Goal: Contribute content

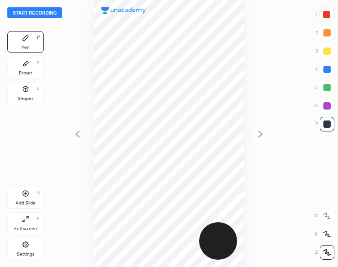
click at [57, 13] on button "Start recording" at bounding box center [34, 12] width 55 height 11
click at [24, 91] on icon at bounding box center [25, 88] width 7 height 7
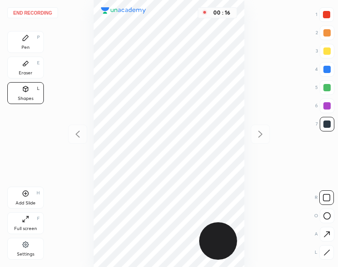
click at [328, 218] on icon at bounding box center [326, 215] width 7 height 7
click at [332, 221] on div at bounding box center [326, 215] width 15 height 15
click at [323, 254] on icon at bounding box center [326, 252] width 7 height 7
click at [323, 255] on icon at bounding box center [326, 252] width 7 height 7
click at [328, 194] on div at bounding box center [326, 197] width 15 height 15
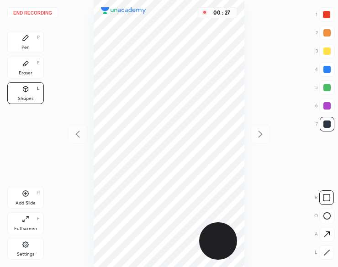
click at [27, 65] on icon at bounding box center [25, 63] width 7 height 7
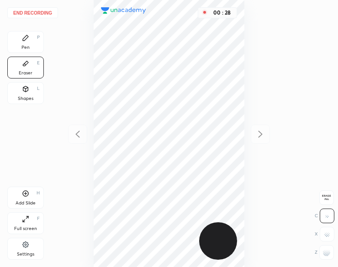
click at [29, 37] on icon at bounding box center [25, 37] width 7 height 7
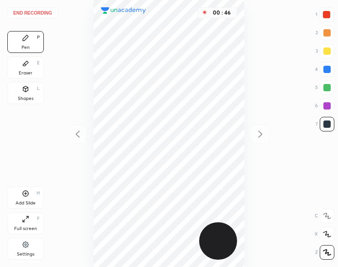
click at [330, 108] on div at bounding box center [326, 105] width 7 height 7
click at [328, 108] on div at bounding box center [326, 105] width 7 height 7
click at [25, 198] on div "Add Slide H" at bounding box center [25, 198] width 36 height 22
click at [29, 13] on button "End recording" at bounding box center [32, 12] width 51 height 11
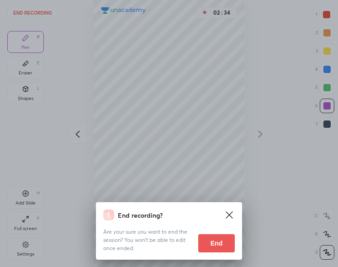
click at [224, 244] on button "End" at bounding box center [216, 243] width 36 height 18
